Goal: Transaction & Acquisition: Purchase product/service

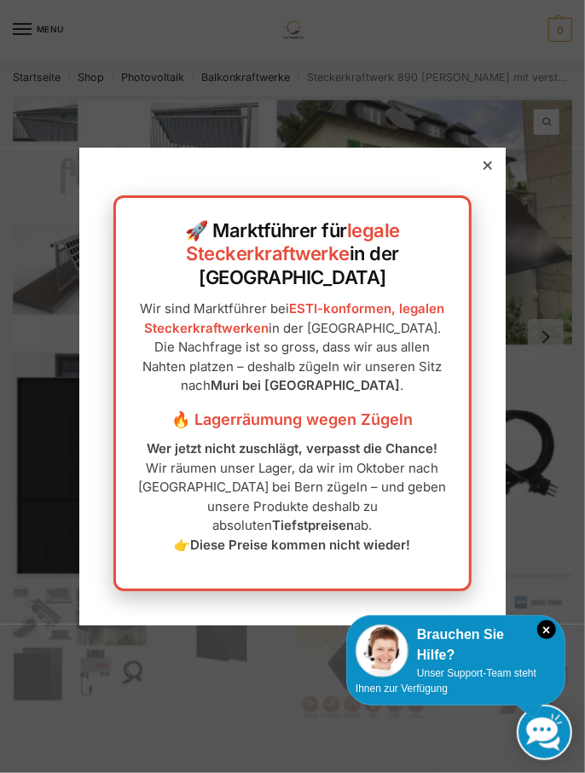
click at [489, 158] on div at bounding box center [487, 165] width 15 height 15
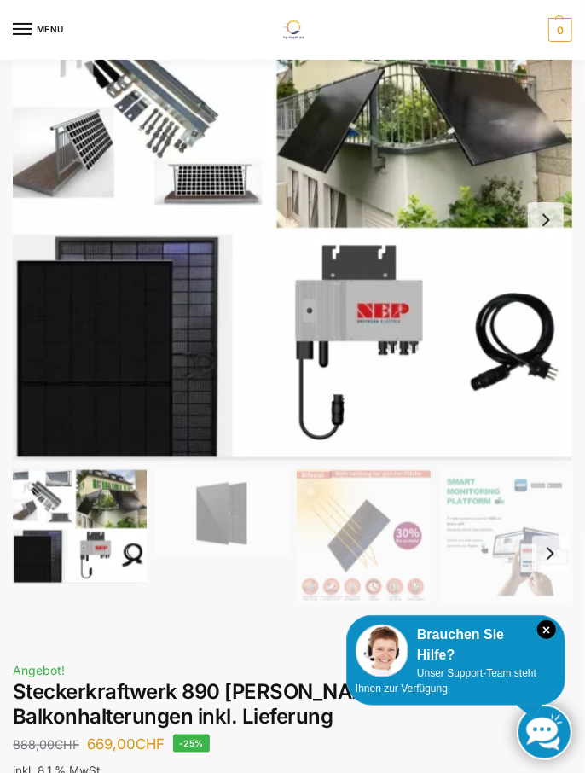
scroll to position [120, 0]
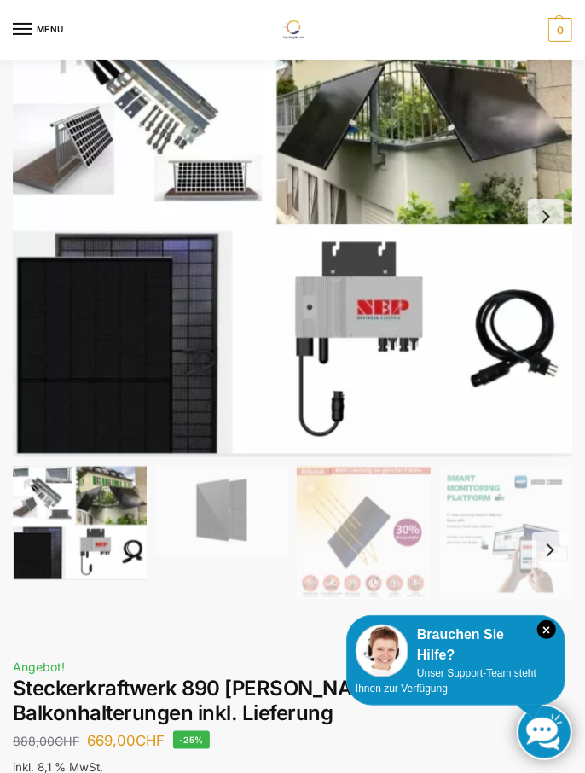
click at [548, 639] on icon "×" at bounding box center [546, 629] width 19 height 19
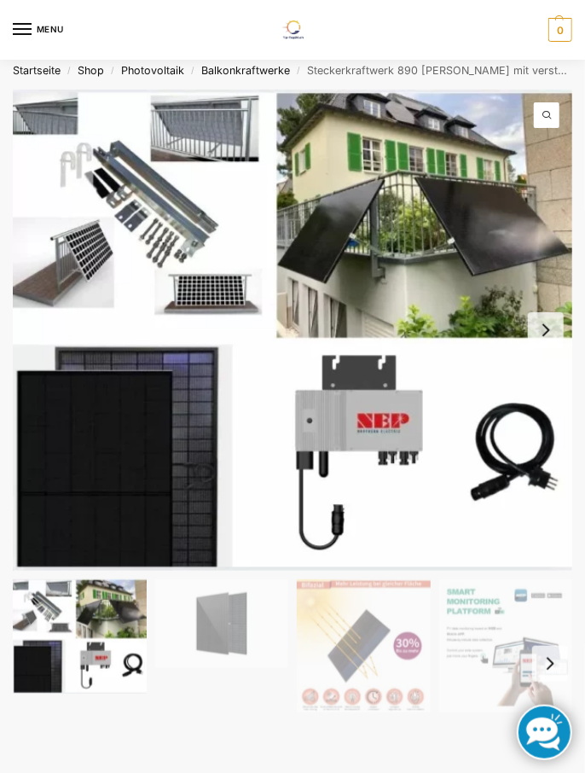
scroll to position [0, 0]
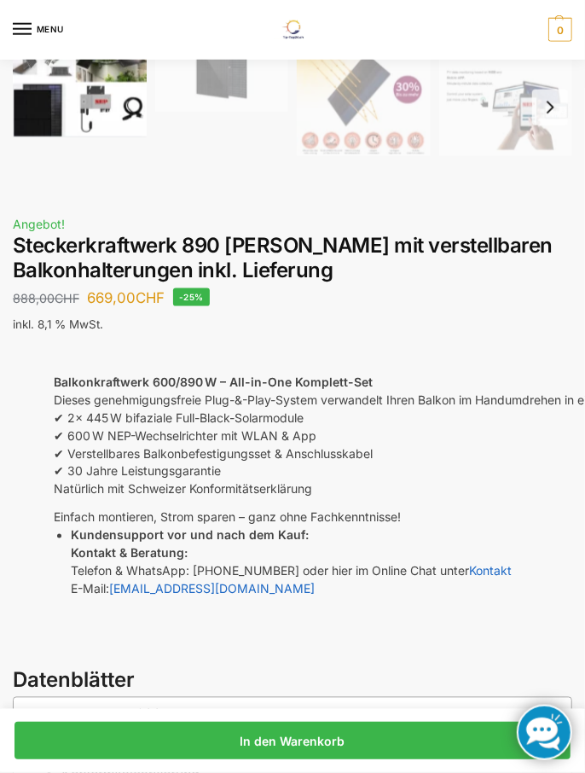
scroll to position [565, 0]
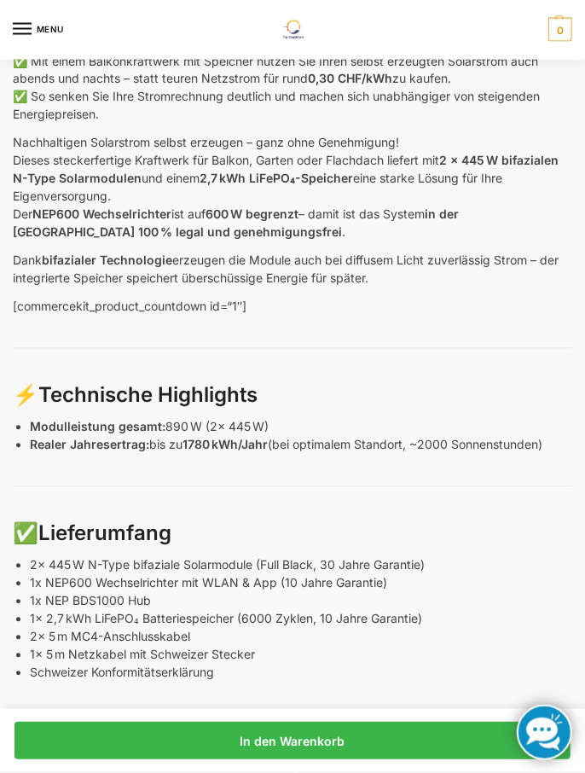
scroll to position [952, 0]
